Goal: Information Seeking & Learning: Learn about a topic

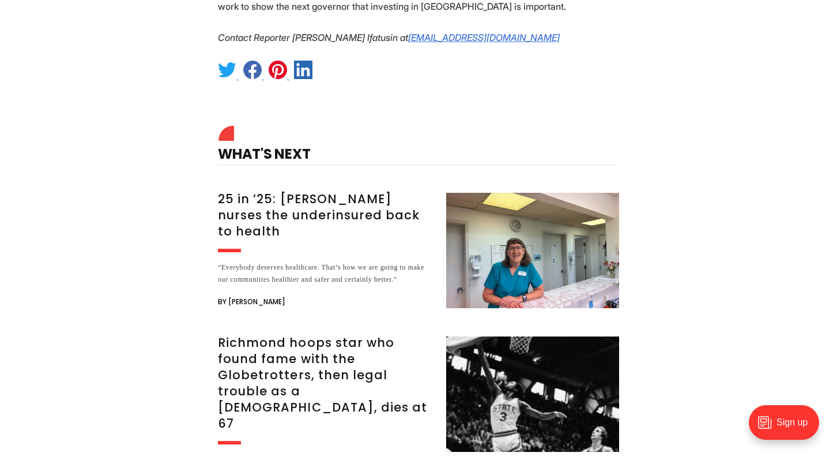
scroll to position [2764, 0]
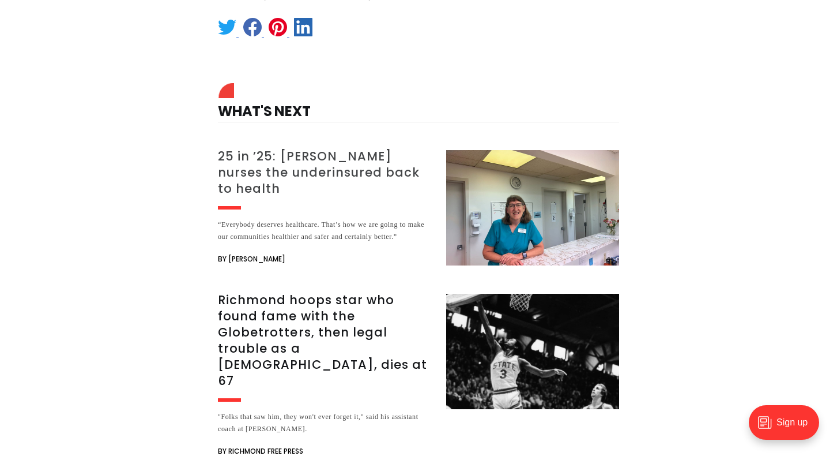
click at [300, 148] on h3 "25 in ’25: [PERSON_NAME] nurses the underinsured back to health" at bounding box center [325, 172] width 215 height 48
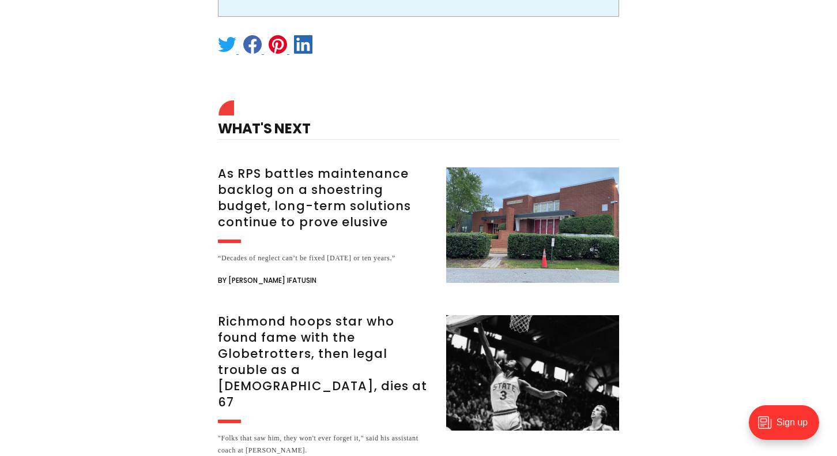
scroll to position [2791, 0]
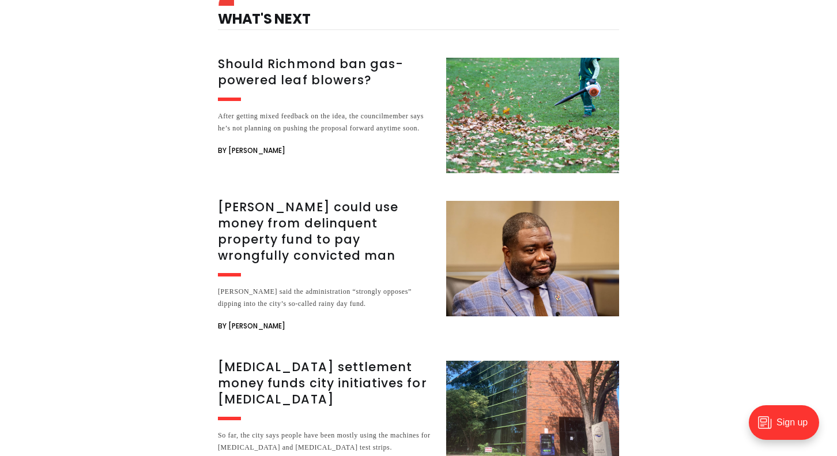
scroll to position [4363, 0]
